Goal: Download file/media

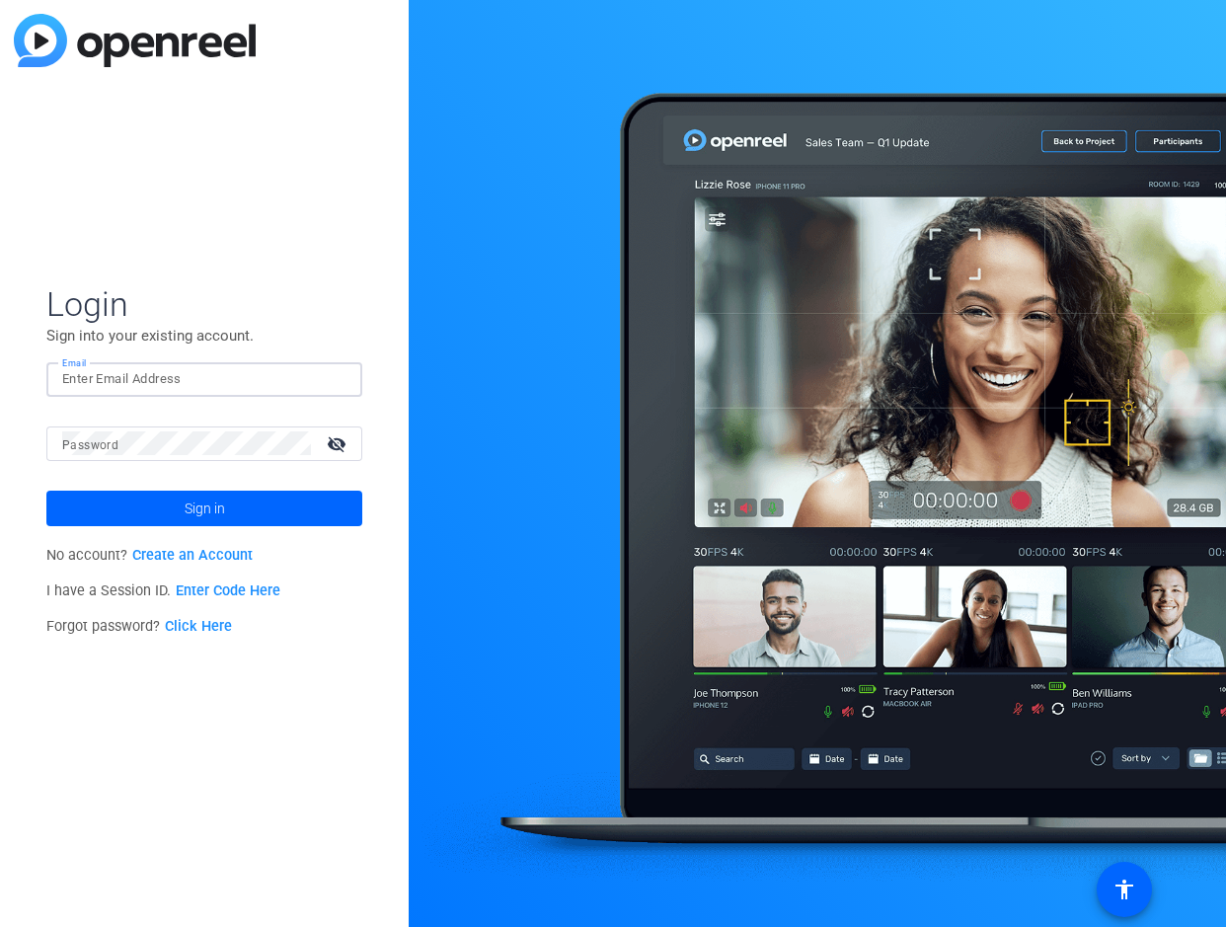
click at [208, 372] on input "Email" at bounding box center [204, 379] width 284 height 24
type input "[EMAIL_ADDRESS][DOMAIN_NAME]"
click at [185, 507] on span "Sign in" at bounding box center [205, 508] width 40 height 49
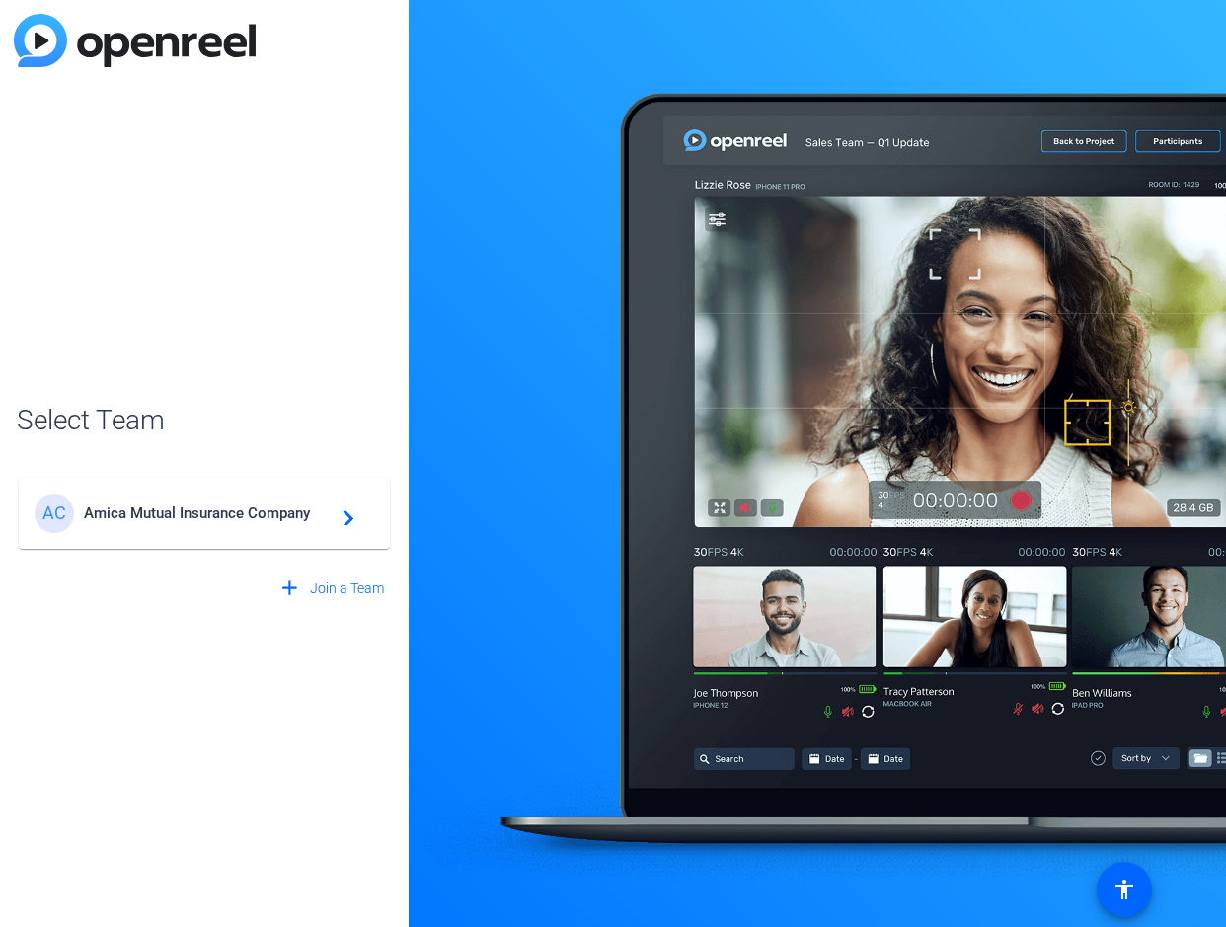
click at [185, 507] on span "Amica Mutual Insurance Company" at bounding box center [207, 514] width 247 height 18
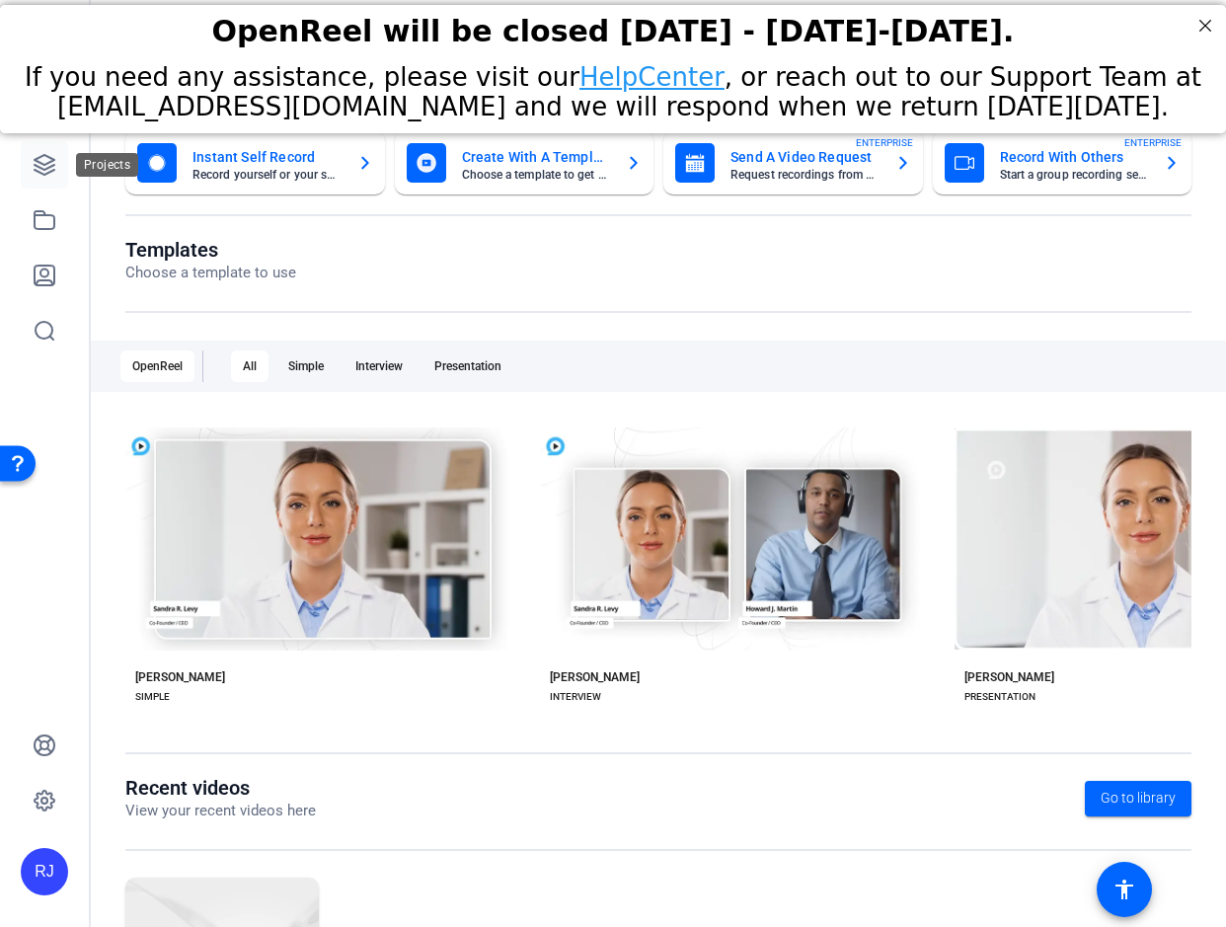
click at [32, 158] on link at bounding box center [44, 164] width 47 height 47
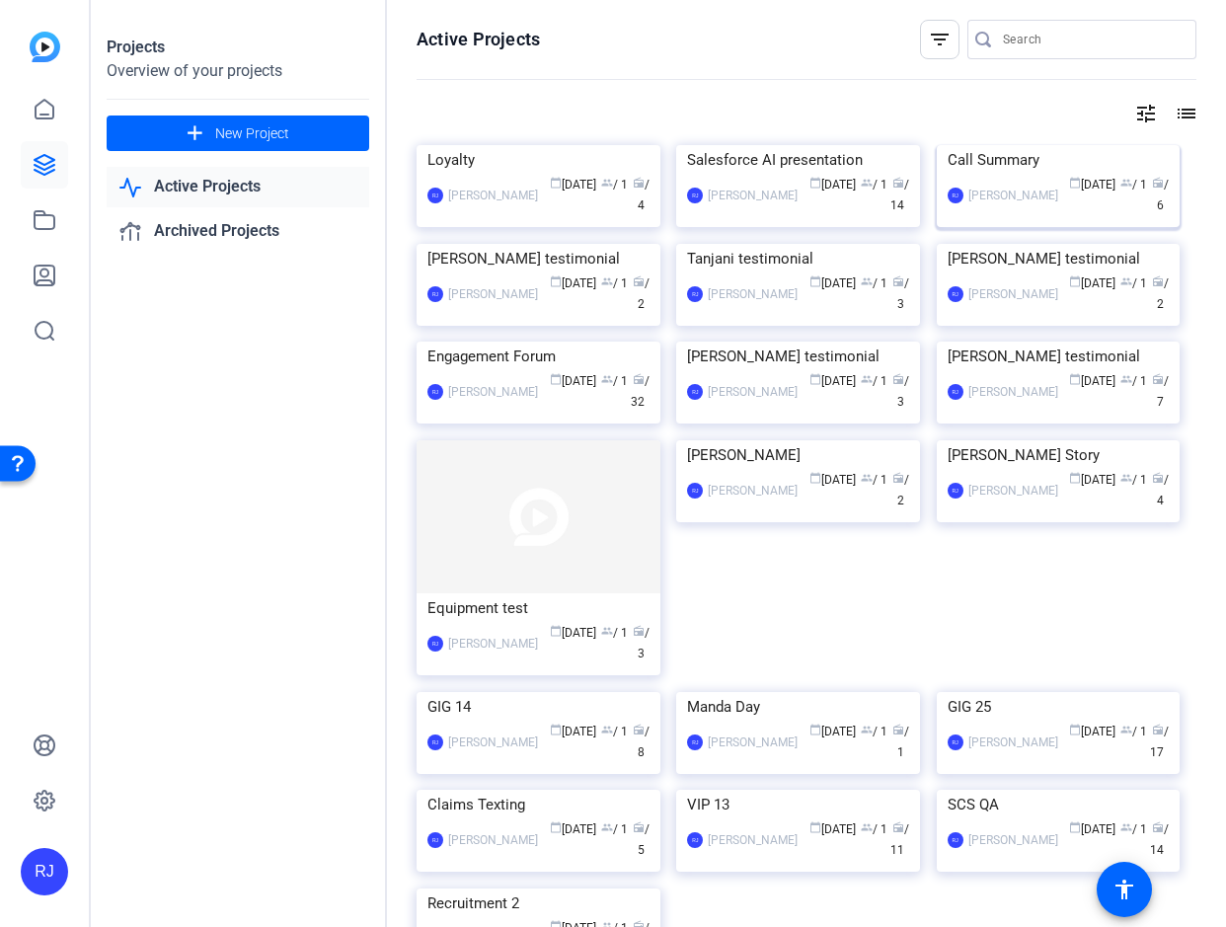
click at [1015, 145] on img at bounding box center [1059, 145] width 244 height 0
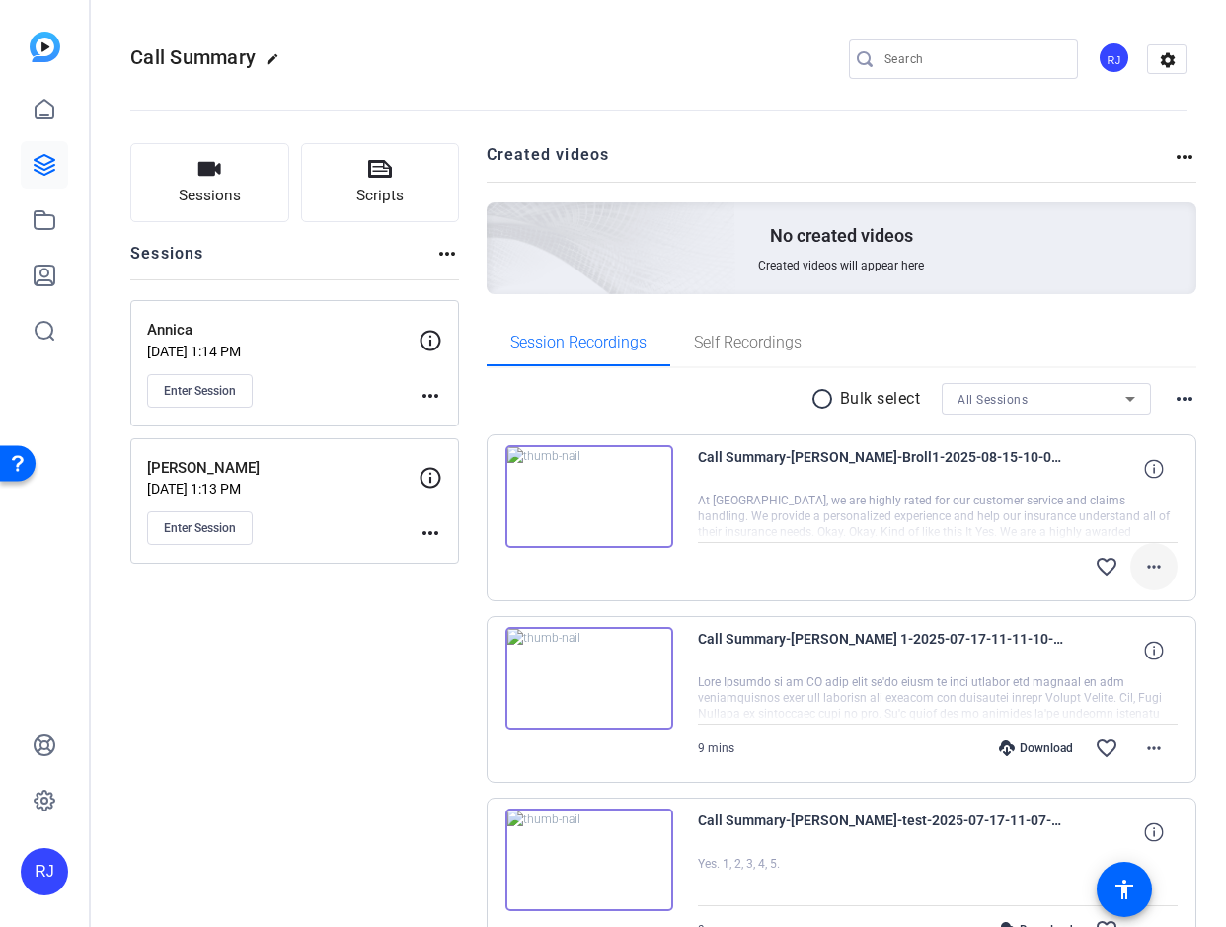
click at [1150, 567] on mat-icon "more_horiz" at bounding box center [1154, 567] width 24 height 24
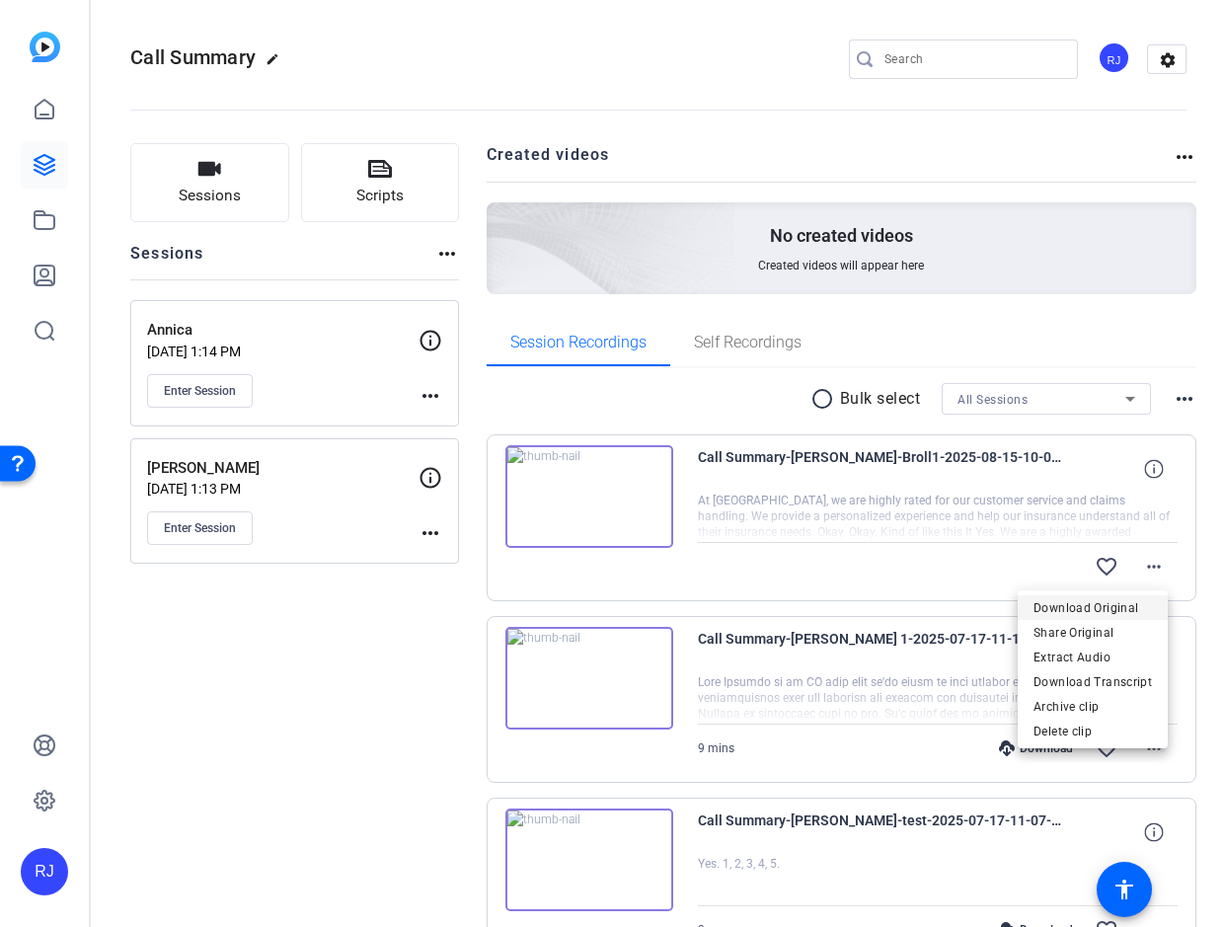
click at [1126, 604] on span "Download Original" at bounding box center [1093, 608] width 118 height 24
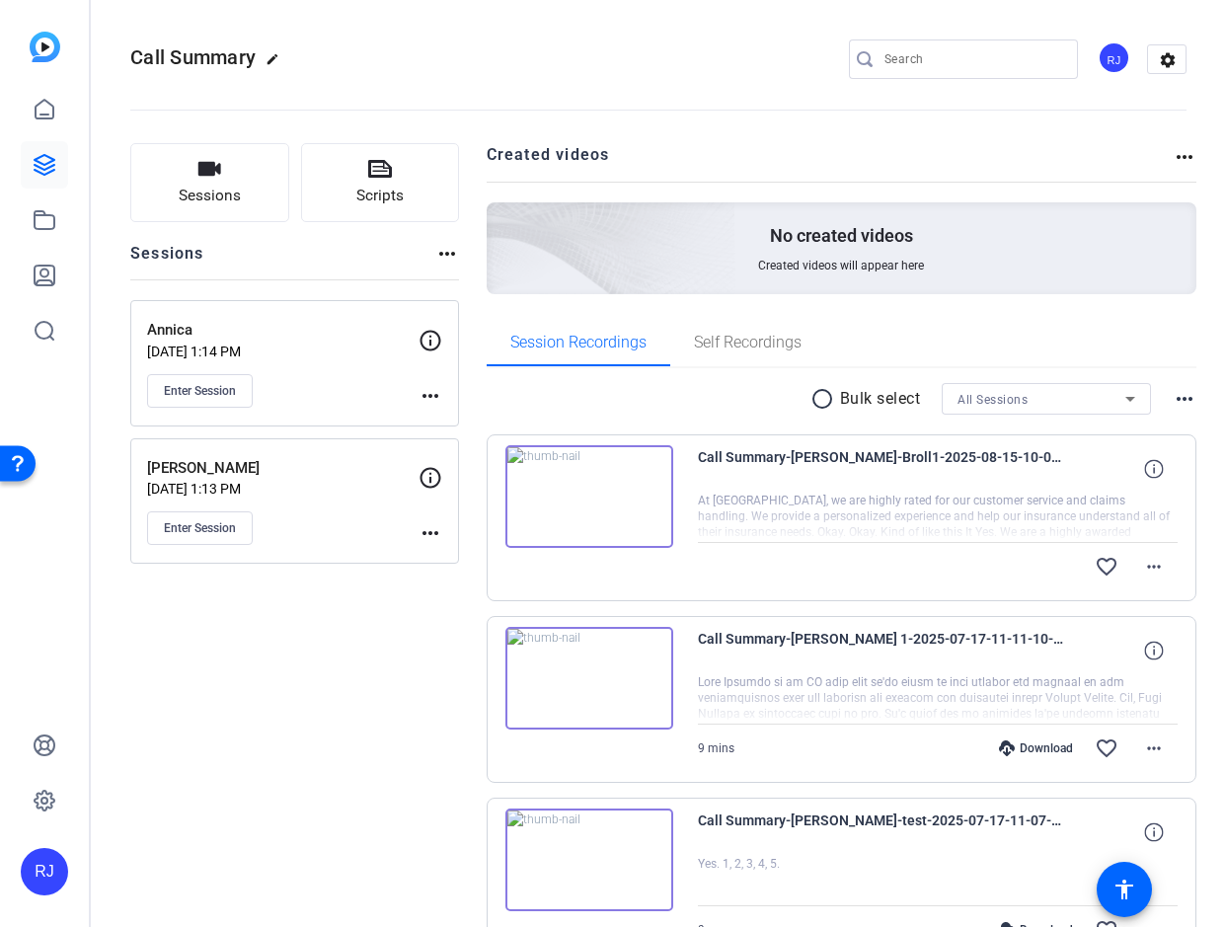
click at [583, 490] on img at bounding box center [589, 496] width 168 height 103
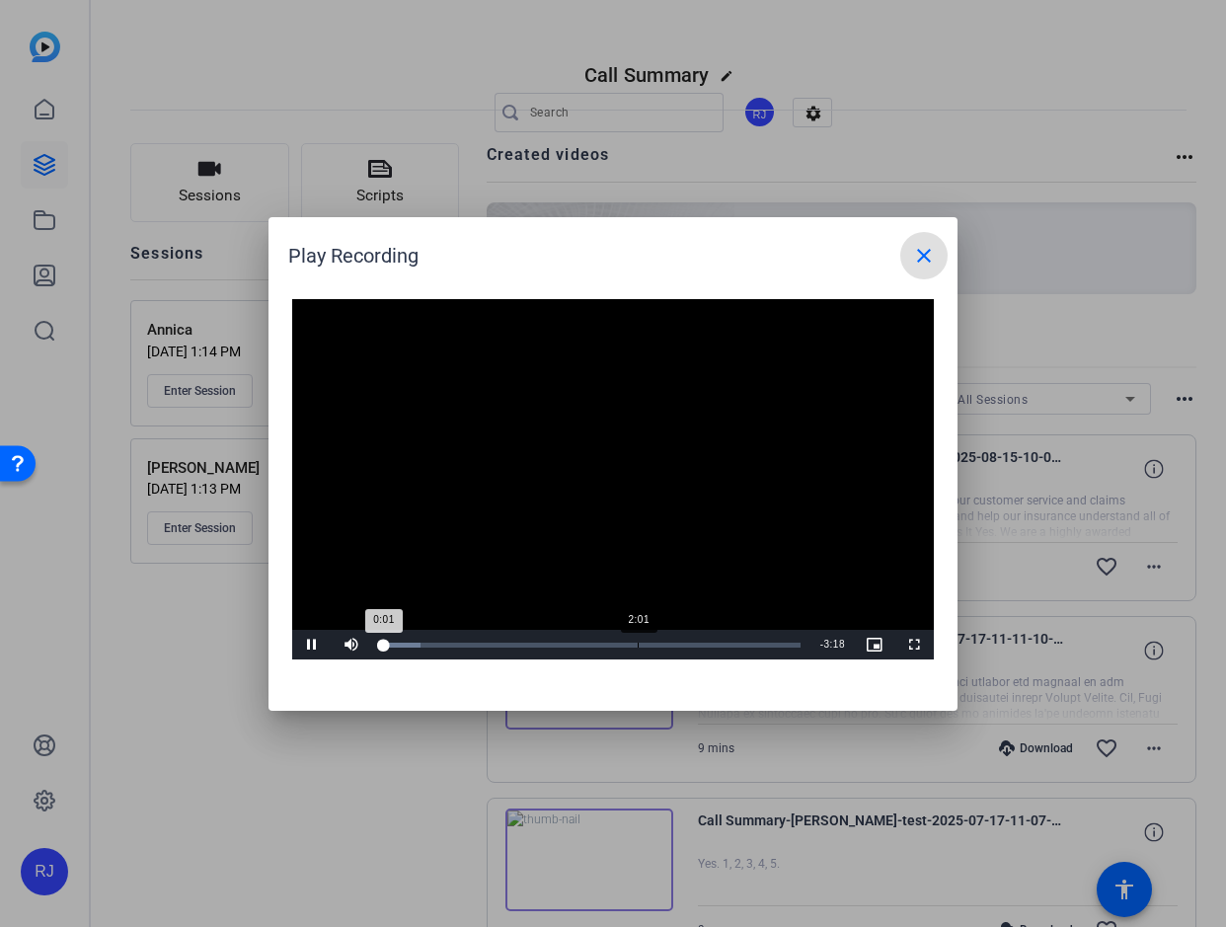
click at [638, 644] on div "2:01" at bounding box center [638, 645] width 1 height 5
click at [924, 257] on mat-icon "close" at bounding box center [924, 256] width 24 height 24
